Goal: Information Seeking & Learning: Learn about a topic

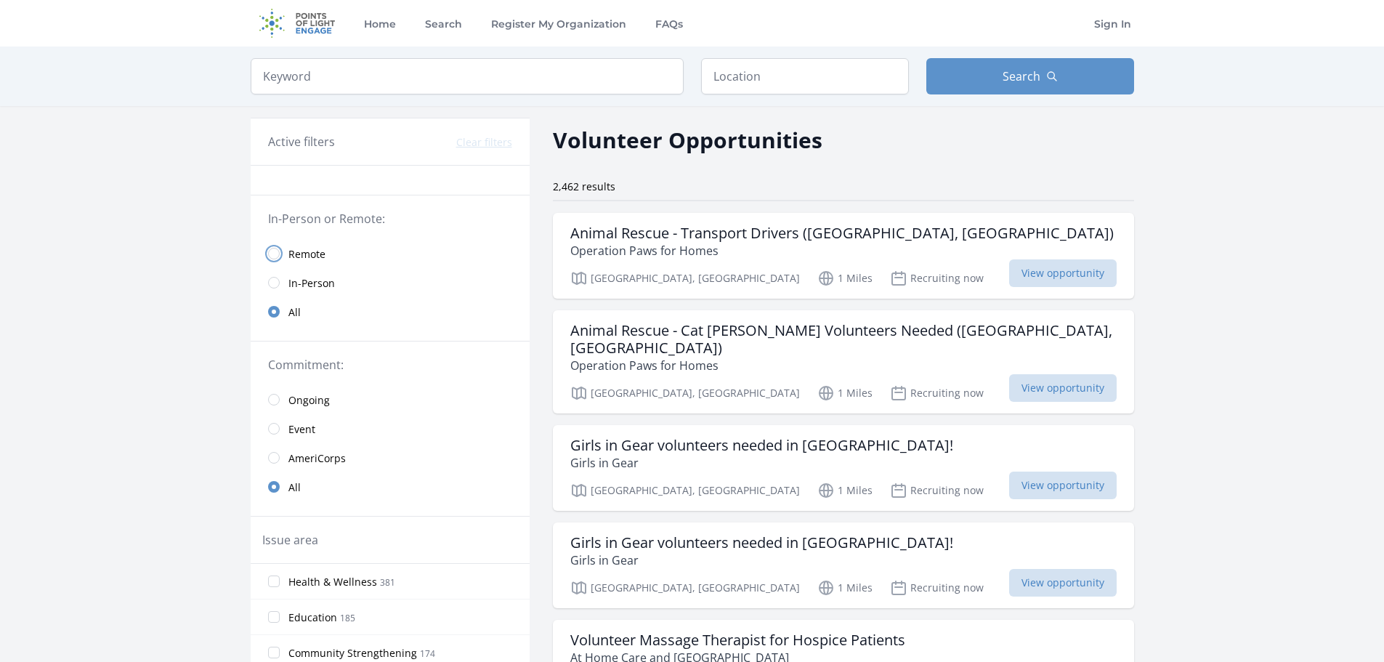
click at [268, 259] on input "radio" at bounding box center [274, 254] width 12 height 12
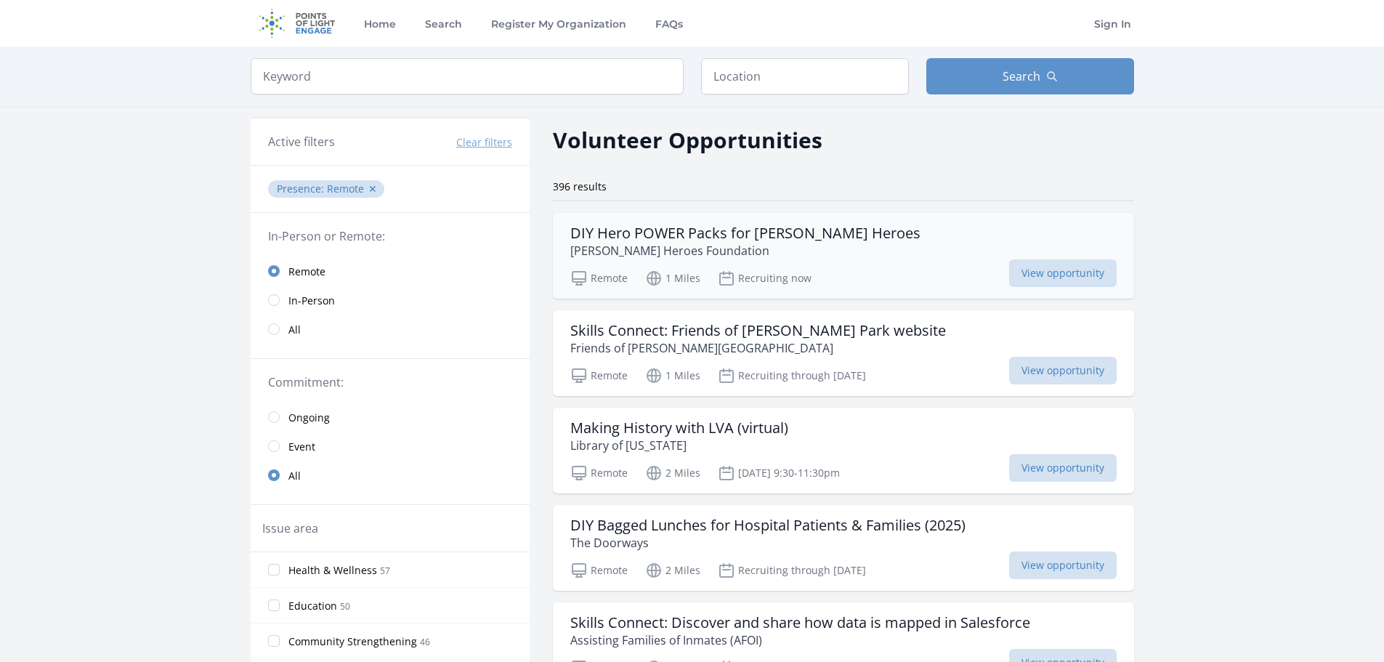
click at [834, 242] on h3 "DIY Hero POWER Packs for Connor's Heroes" at bounding box center [745, 232] width 350 height 17
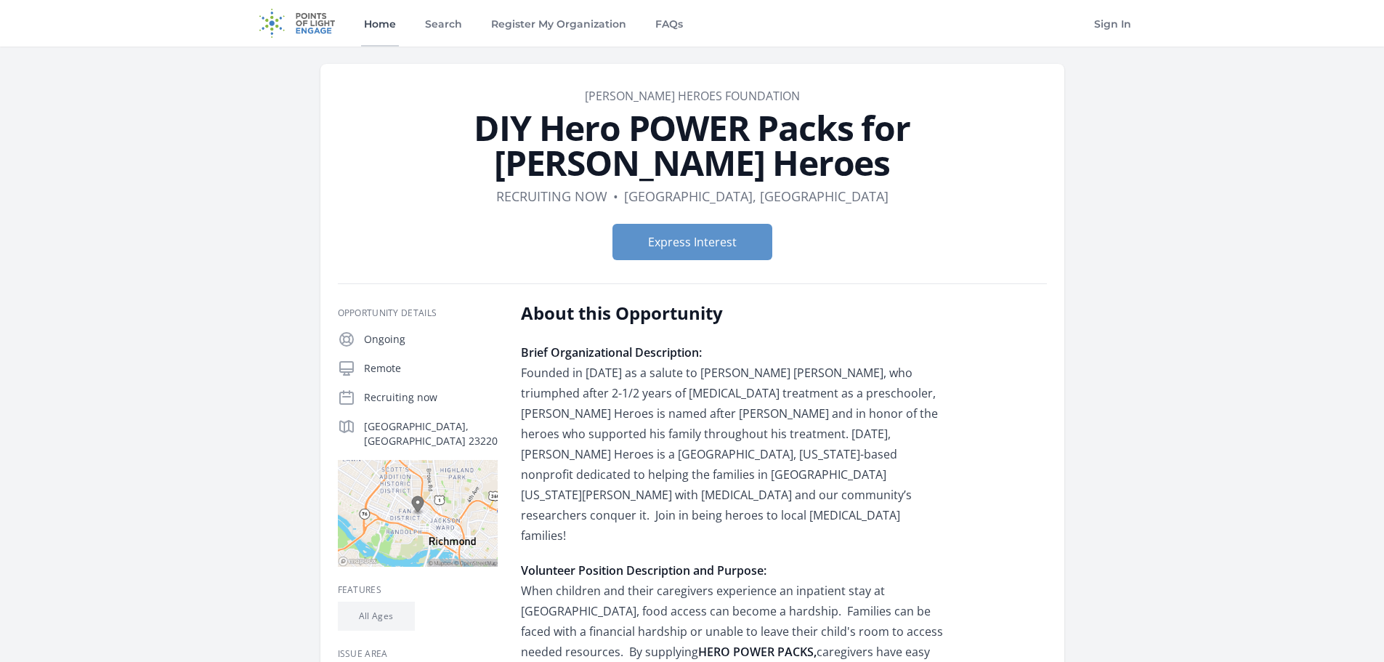
click at [361, 30] on link "Home" at bounding box center [380, 23] width 38 height 46
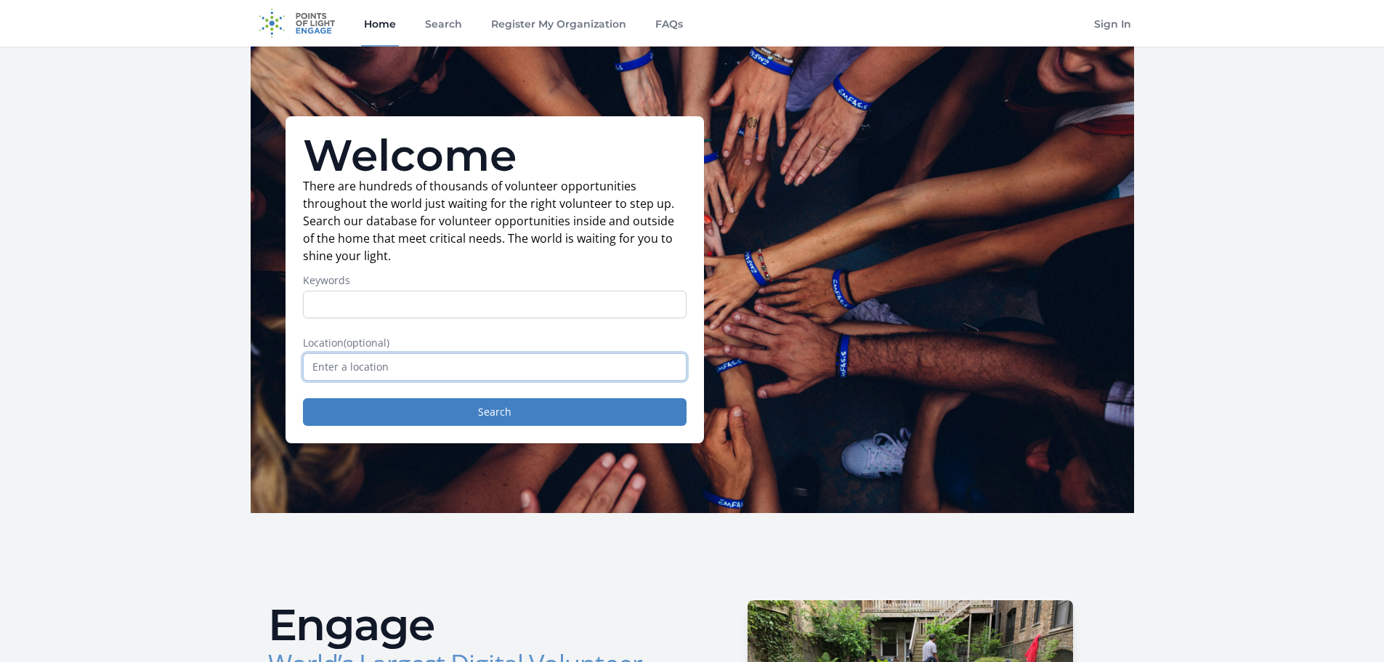
click at [350, 381] on input "text" at bounding box center [494, 367] width 383 height 28
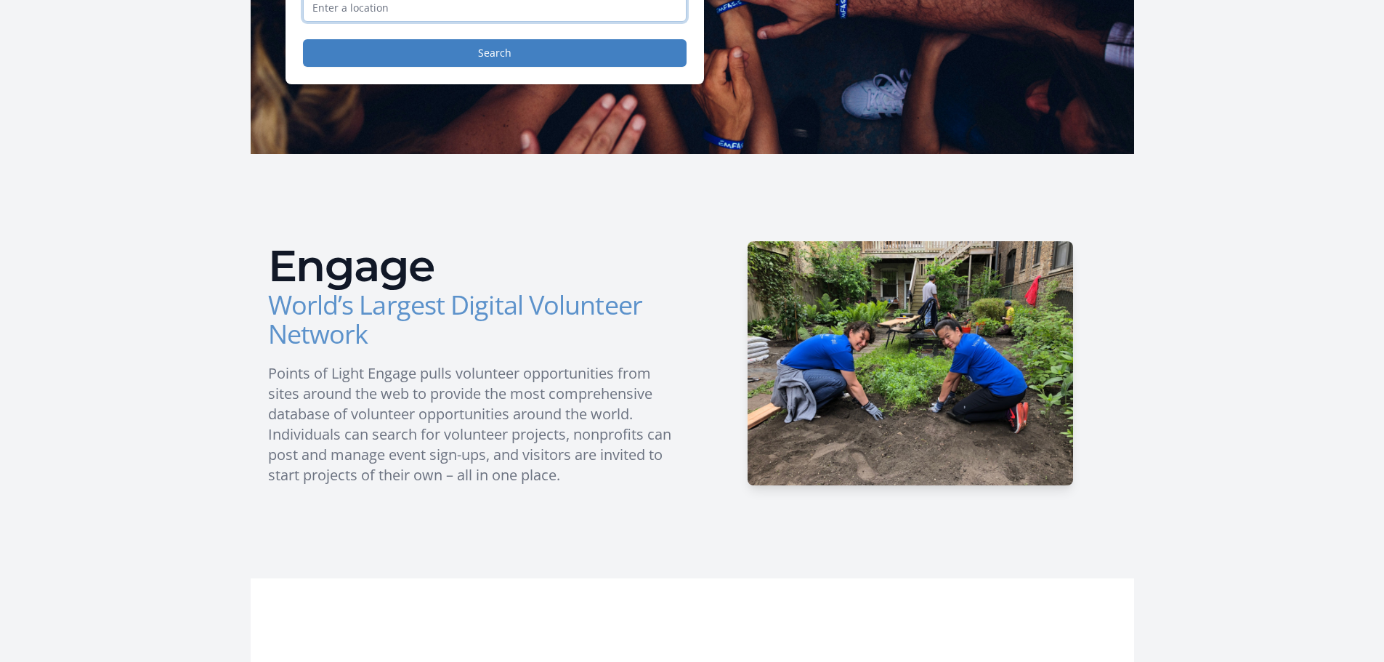
scroll to position [363, 0]
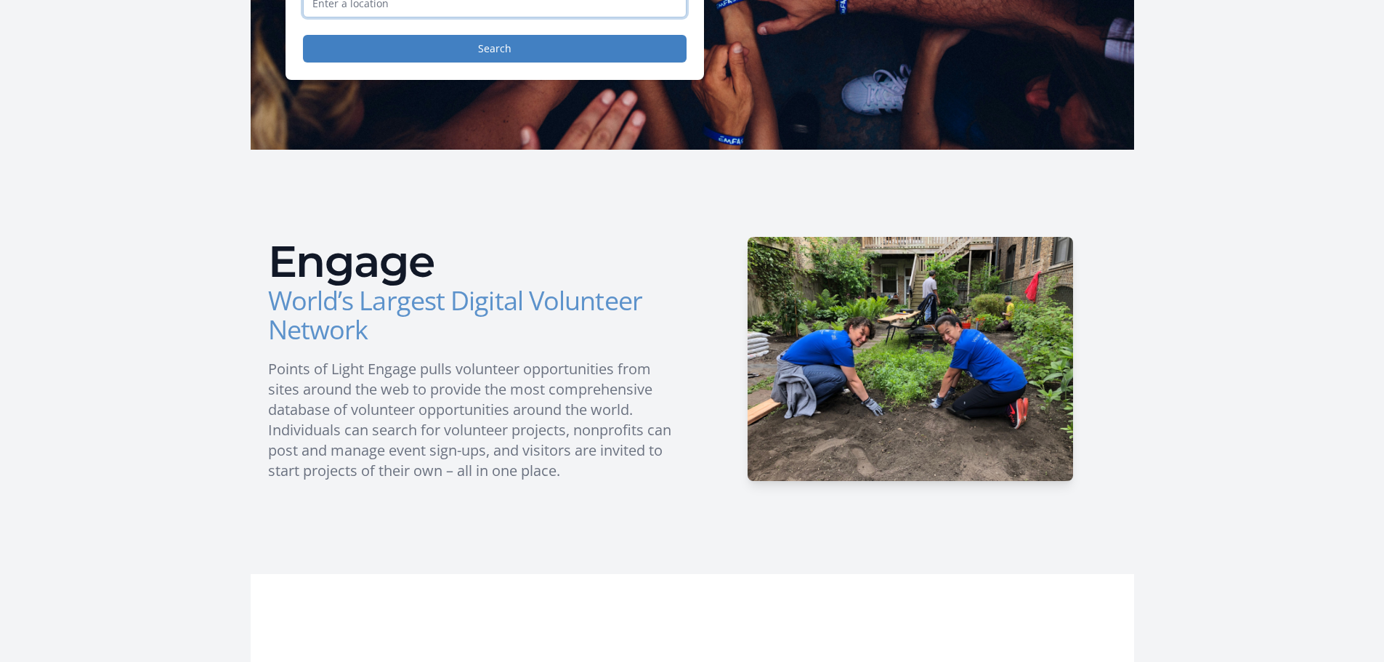
click at [320, 17] on input "text" at bounding box center [494, 4] width 383 height 28
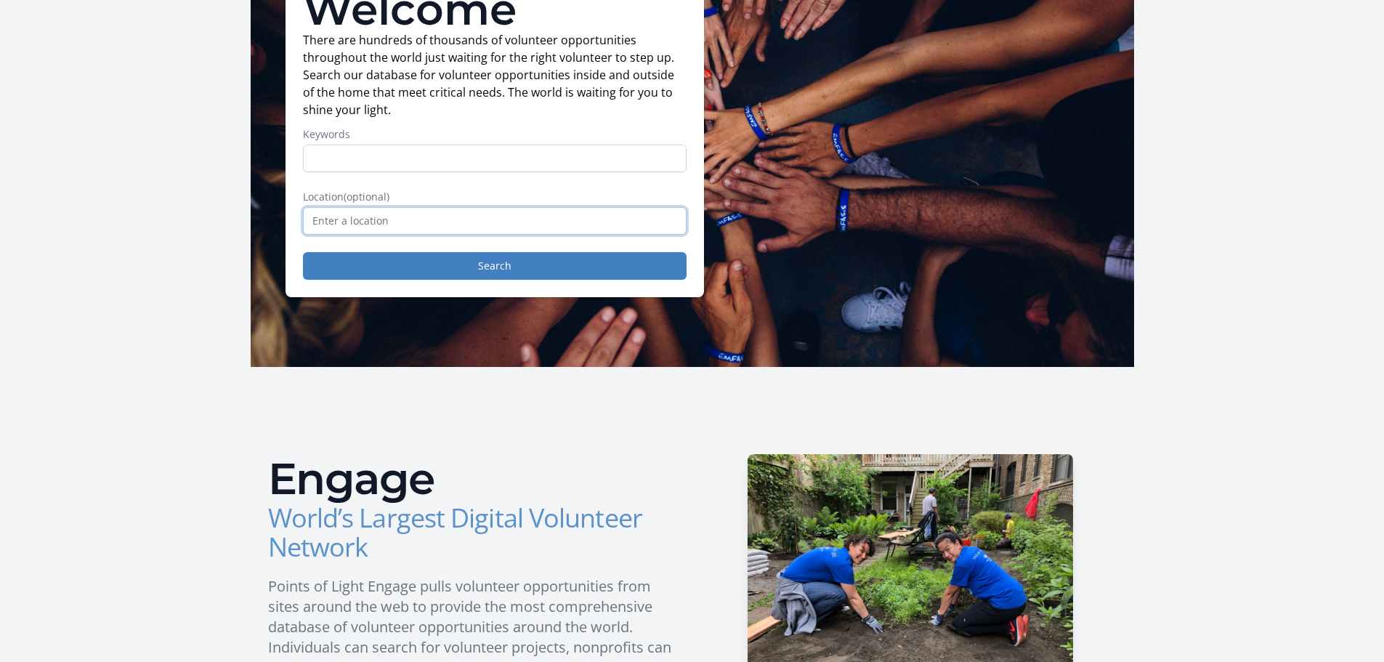
scroll to position [145, 0]
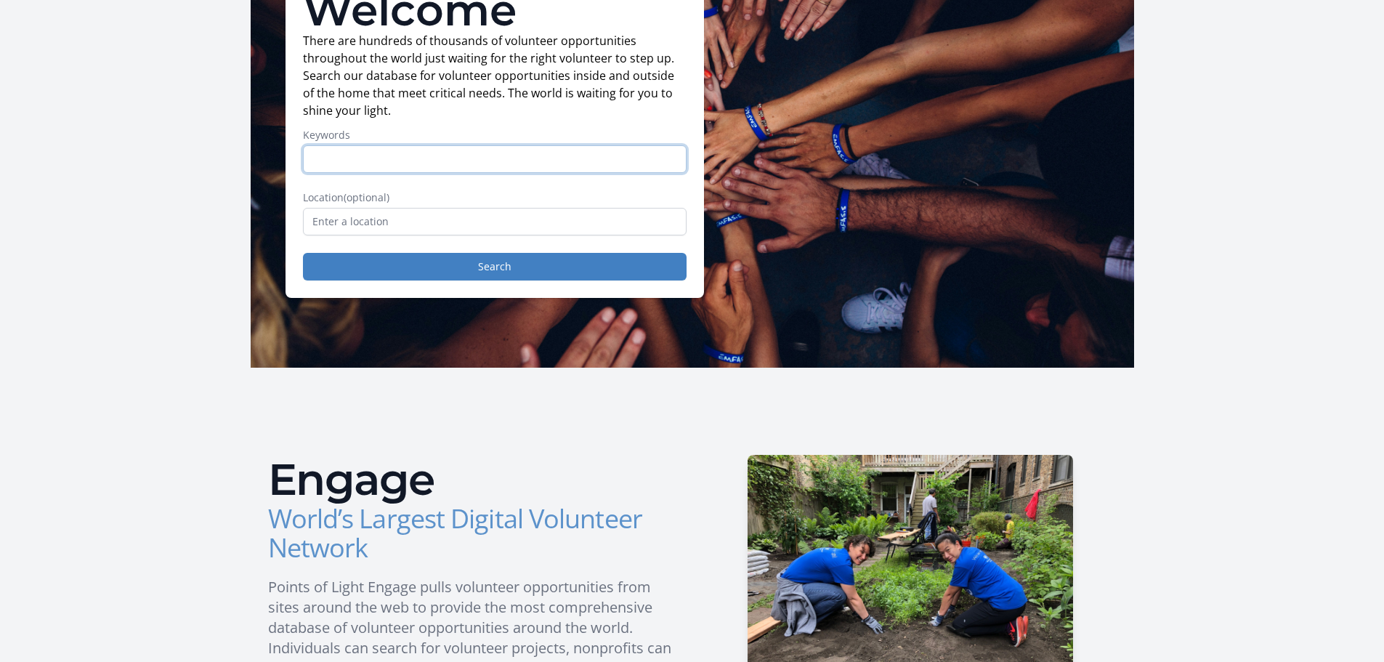
click at [312, 173] on input "Keywords" at bounding box center [494, 159] width 383 height 28
type input "remote"
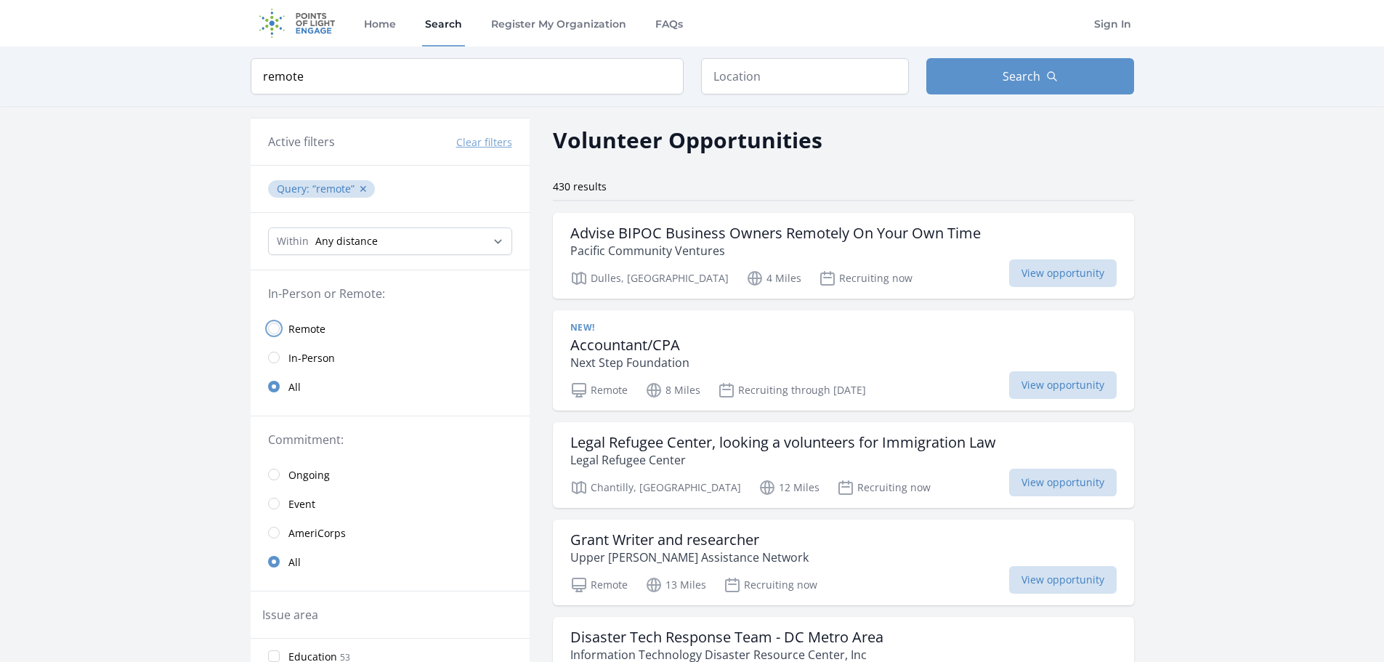
click at [268, 334] on input "radio" at bounding box center [274, 328] width 12 height 12
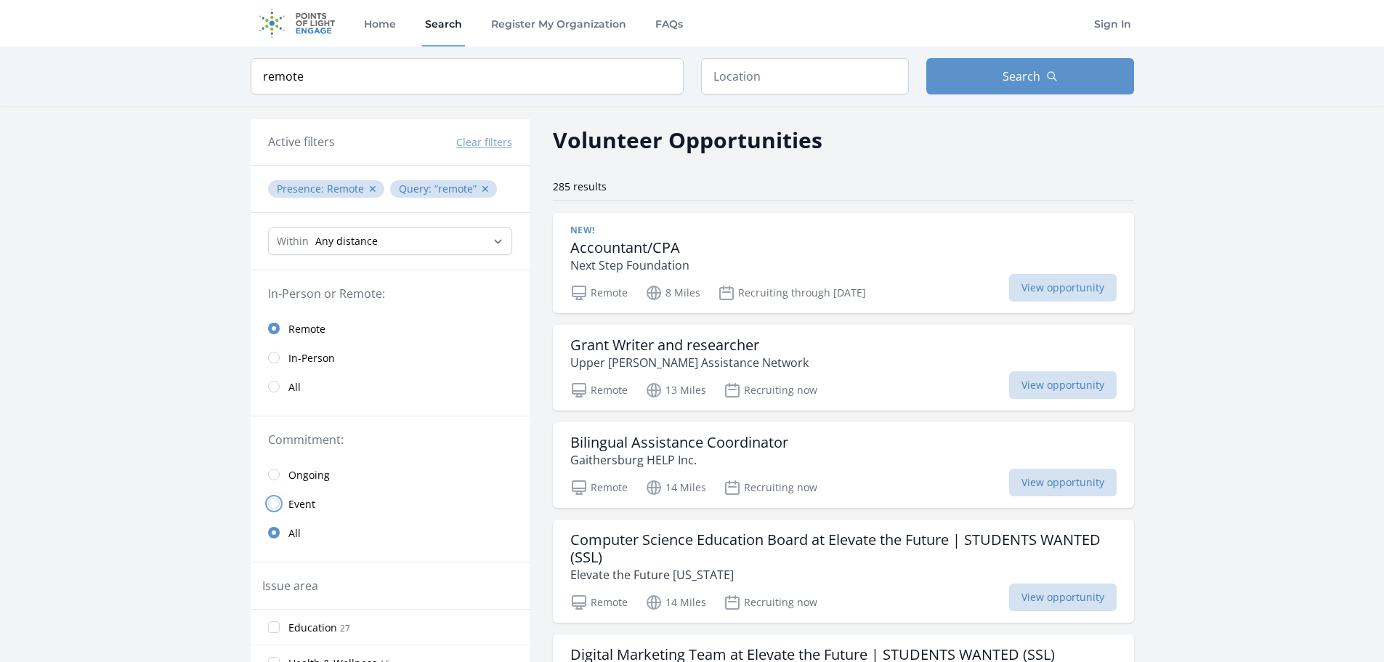
click at [268, 509] on input "radio" at bounding box center [274, 504] width 12 height 12
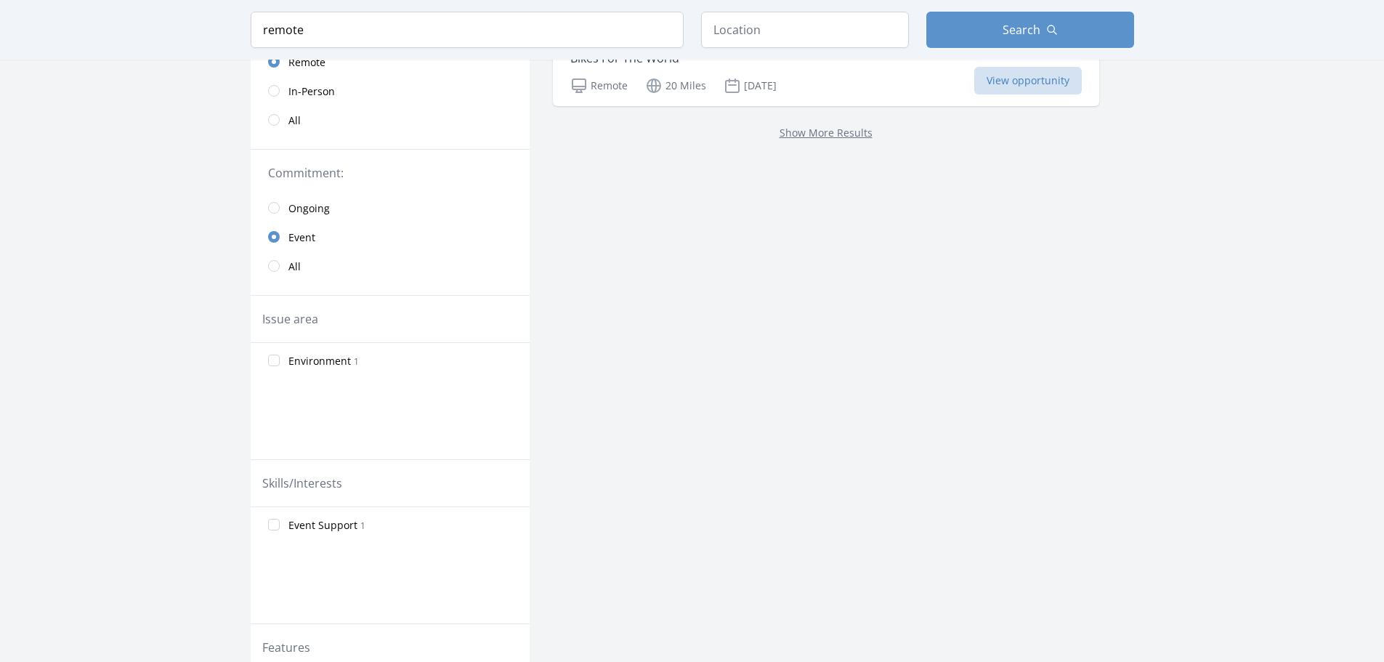
scroll to position [291, 0]
click at [268, 271] on input "radio" at bounding box center [274, 265] width 12 height 12
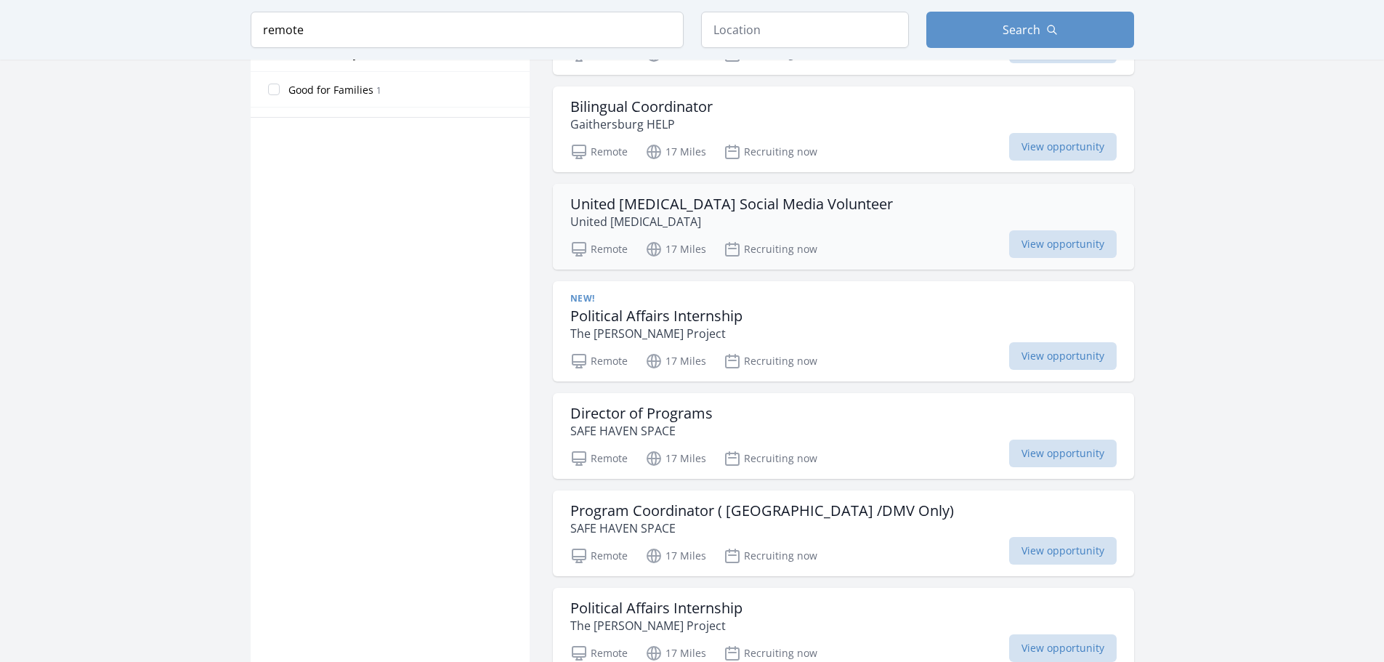
scroll to position [944, 0]
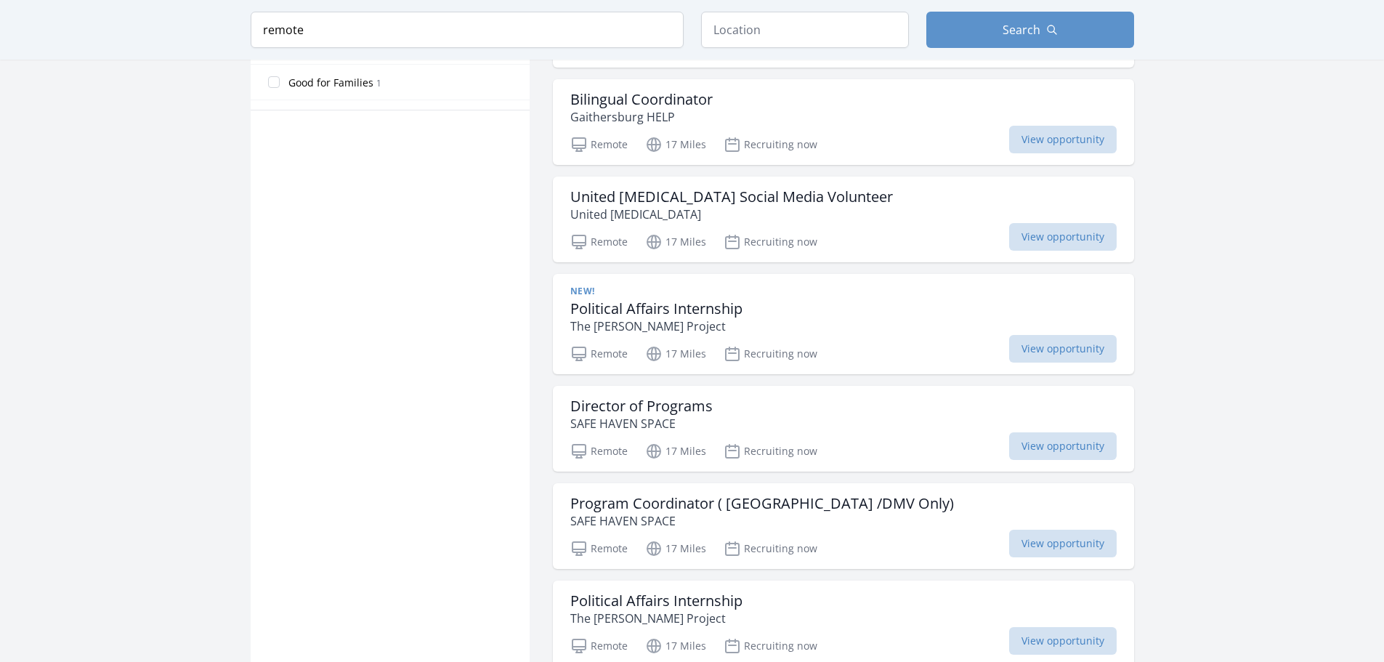
click at [268, 17] on input "All Ages 11" at bounding box center [274, 11] width 12 height 12
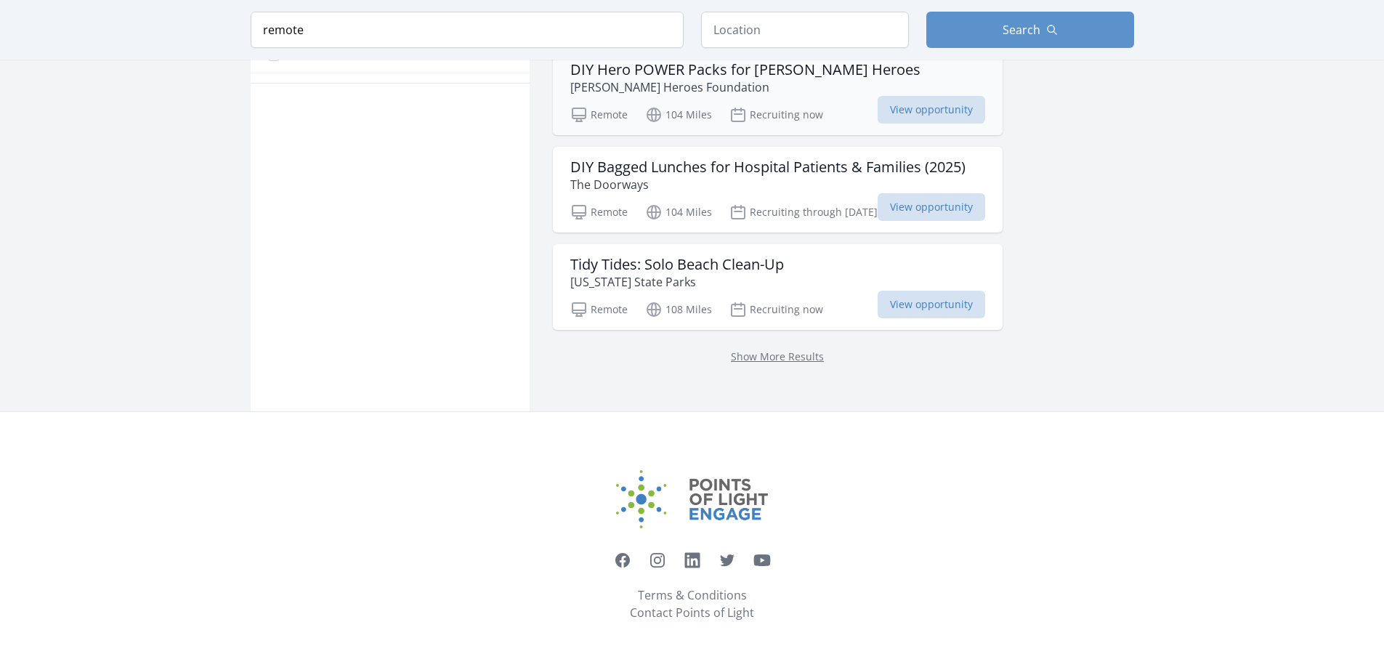
scroll to position [1126, 0]
click at [824, 363] on link "Show More Results" at bounding box center [777, 356] width 93 height 14
click at [808, 349] on link "Show More Results" at bounding box center [777, 356] width 93 height 14
click at [790, 349] on link "Show More Results" at bounding box center [777, 356] width 93 height 14
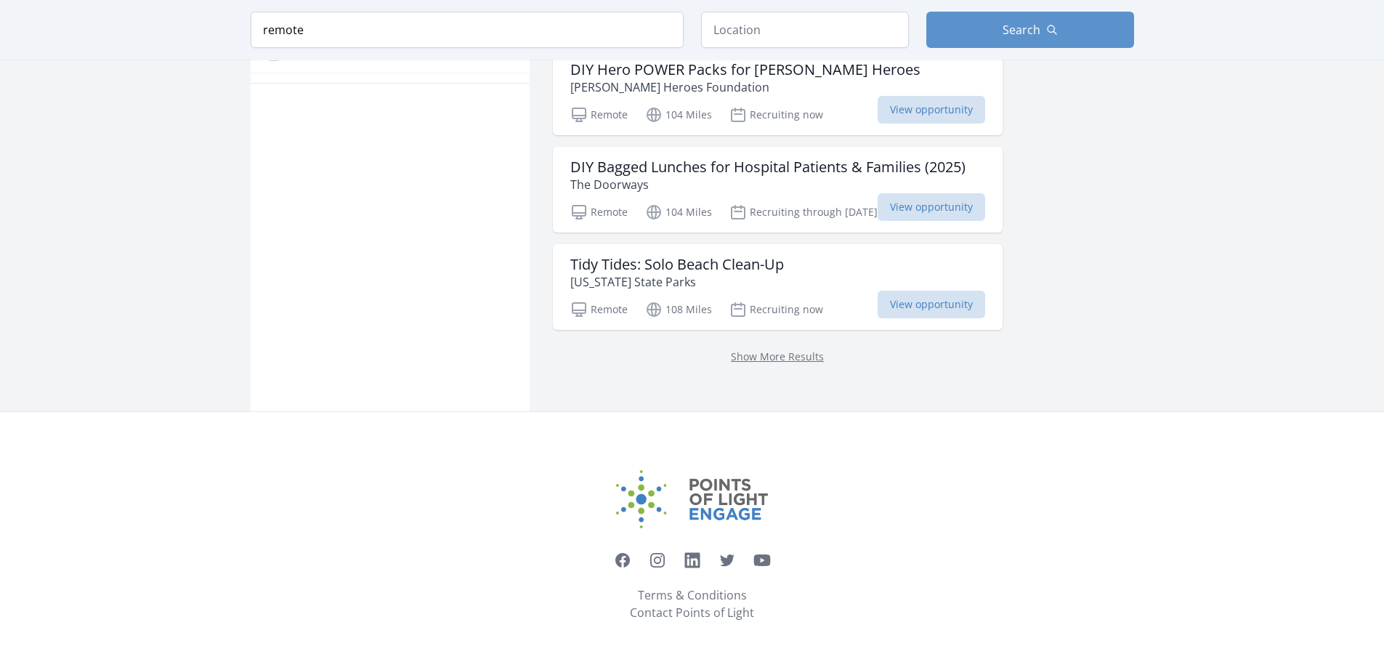
scroll to position [975, 0]
click at [731, 176] on h3 "DIY Bagged Lunches for Hospital Patients & Families (2025)" at bounding box center [767, 166] width 395 height 17
